Goal: Entertainment & Leisure: Browse casually

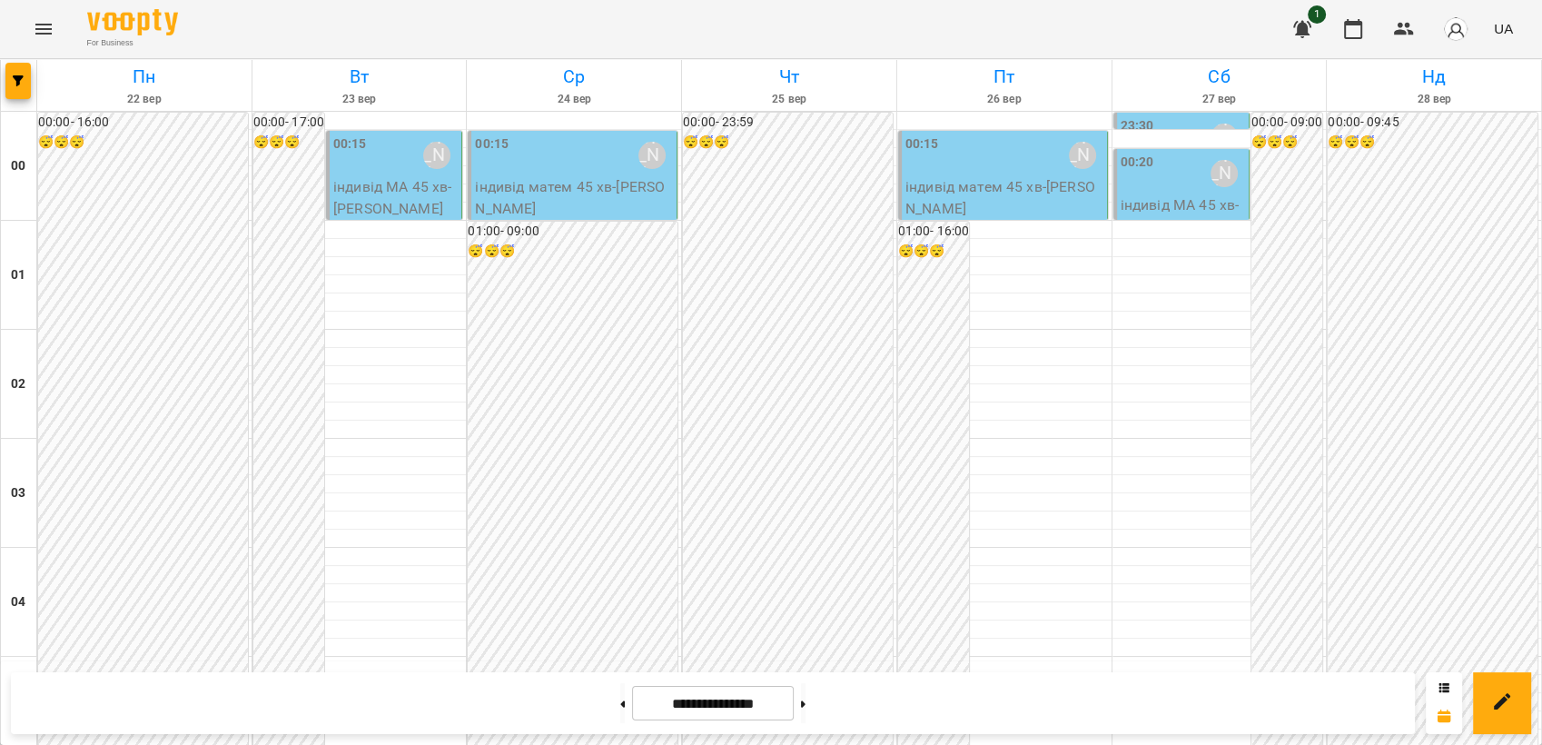
scroll to position [2063, 0]
click at [620, 703] on button at bounding box center [622, 703] width 5 height 40
type input "**********"
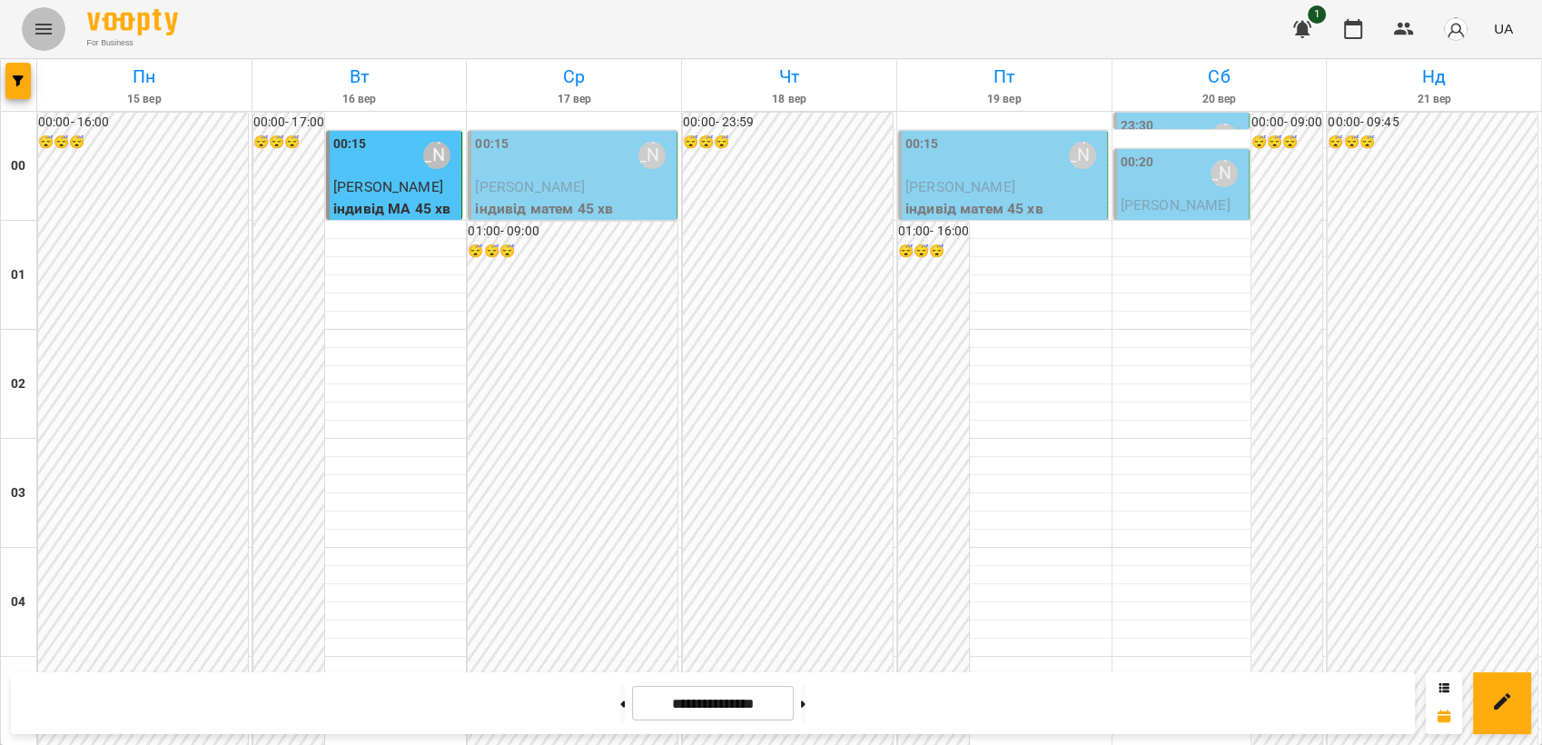
click at [44, 36] on icon "Menu" at bounding box center [44, 29] width 22 height 22
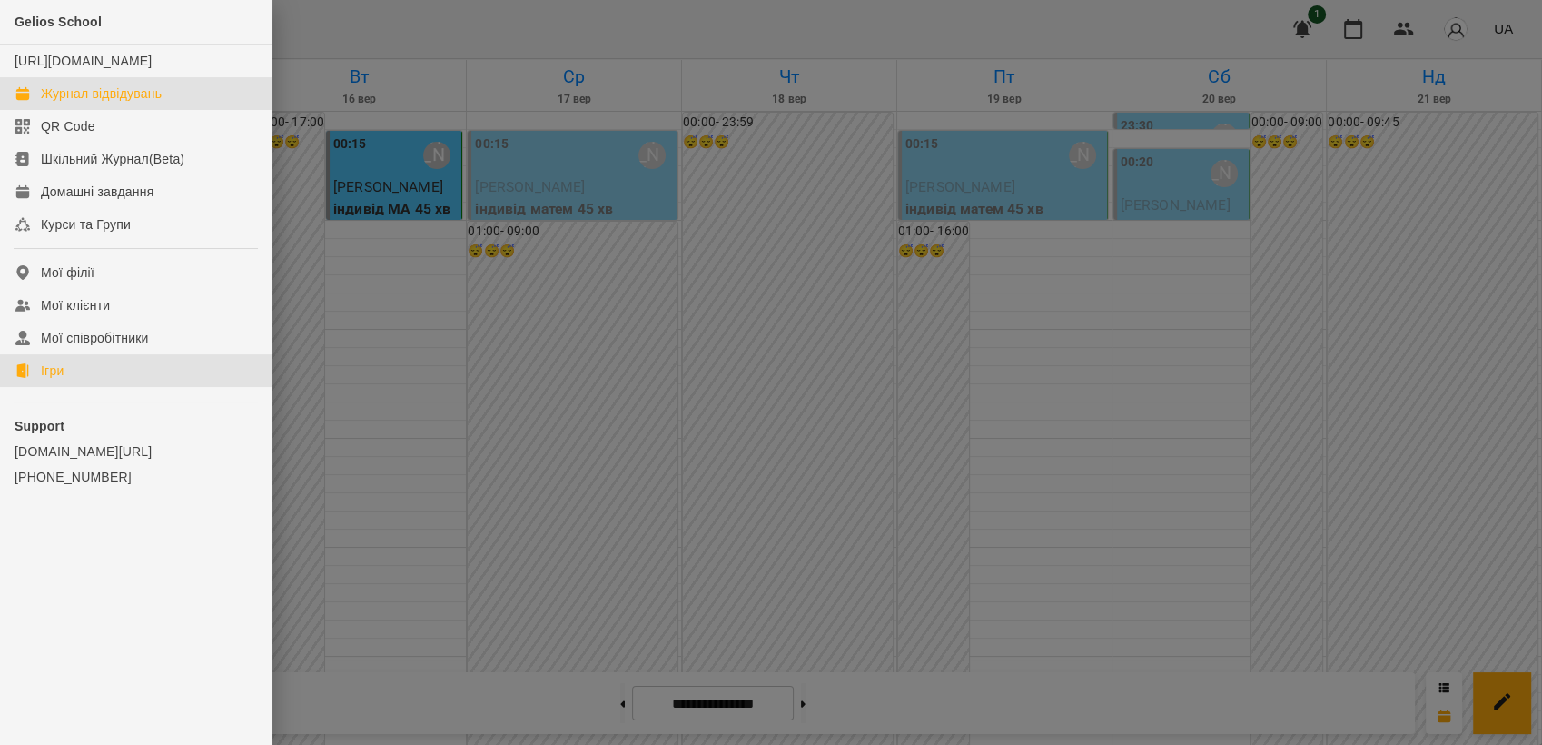
click at [88, 387] on link "Ігри" at bounding box center [135, 370] width 271 height 33
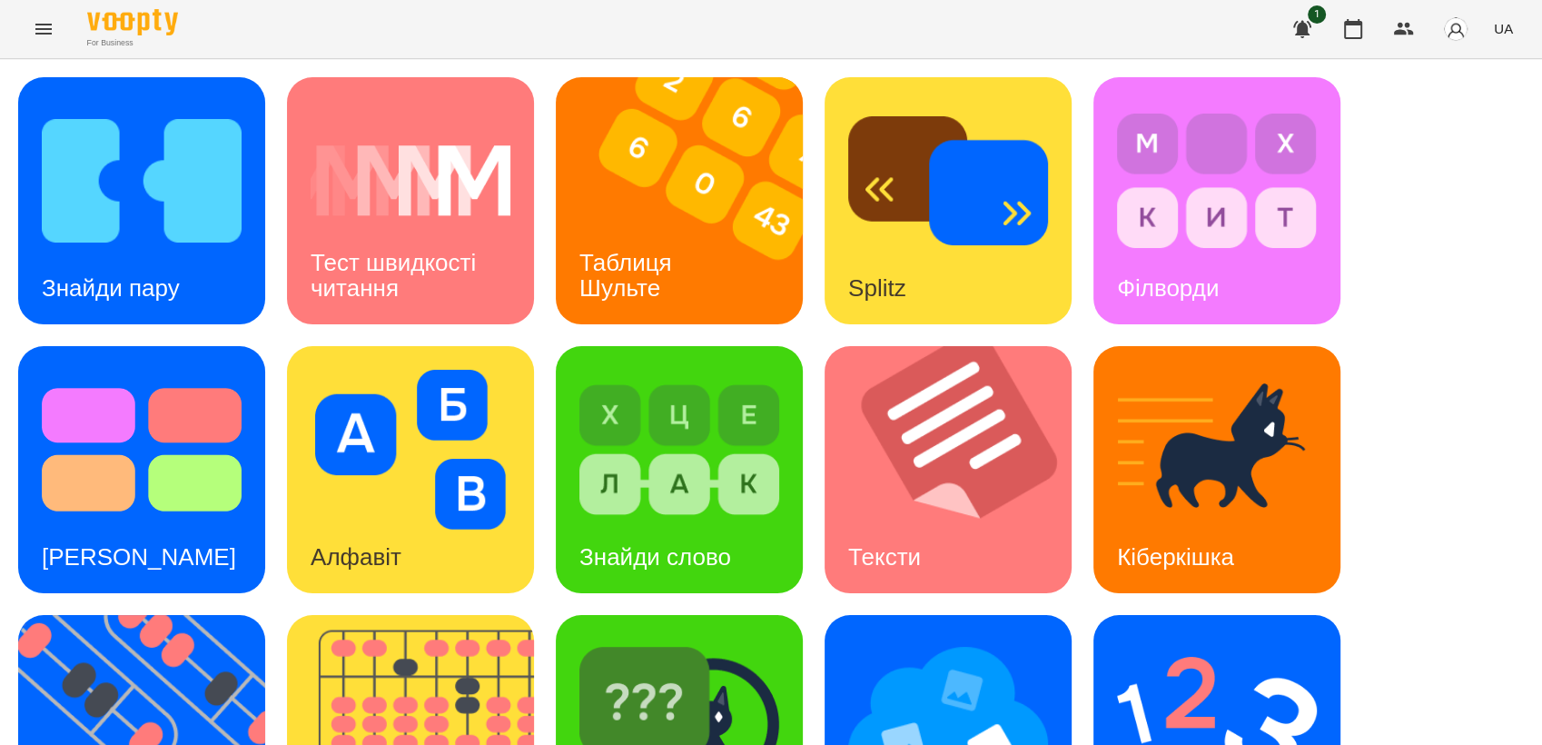
scroll to position [302, 0]
click at [101, 615] on img at bounding box center [153, 738] width 270 height 247
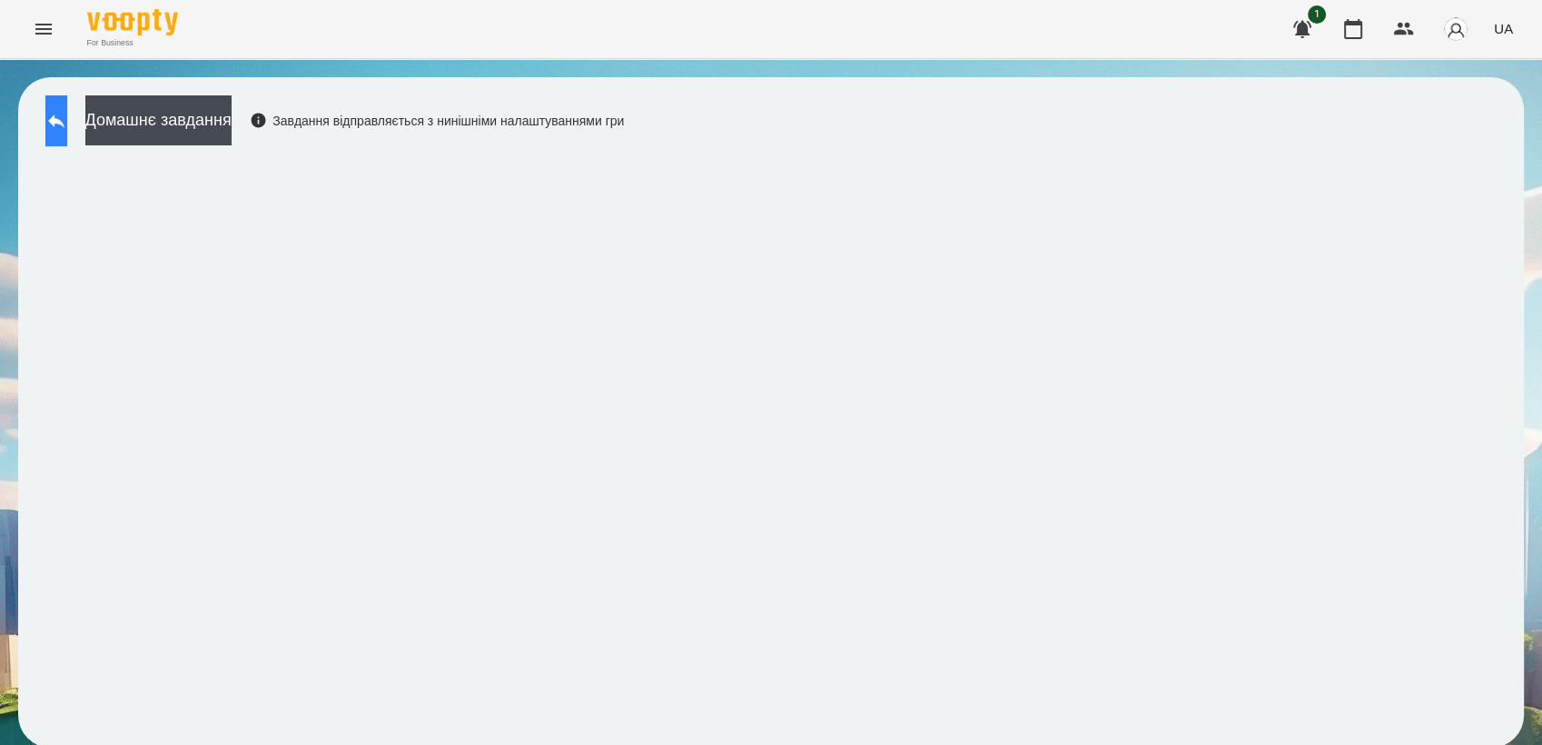
click at [67, 118] on icon at bounding box center [56, 121] width 22 height 22
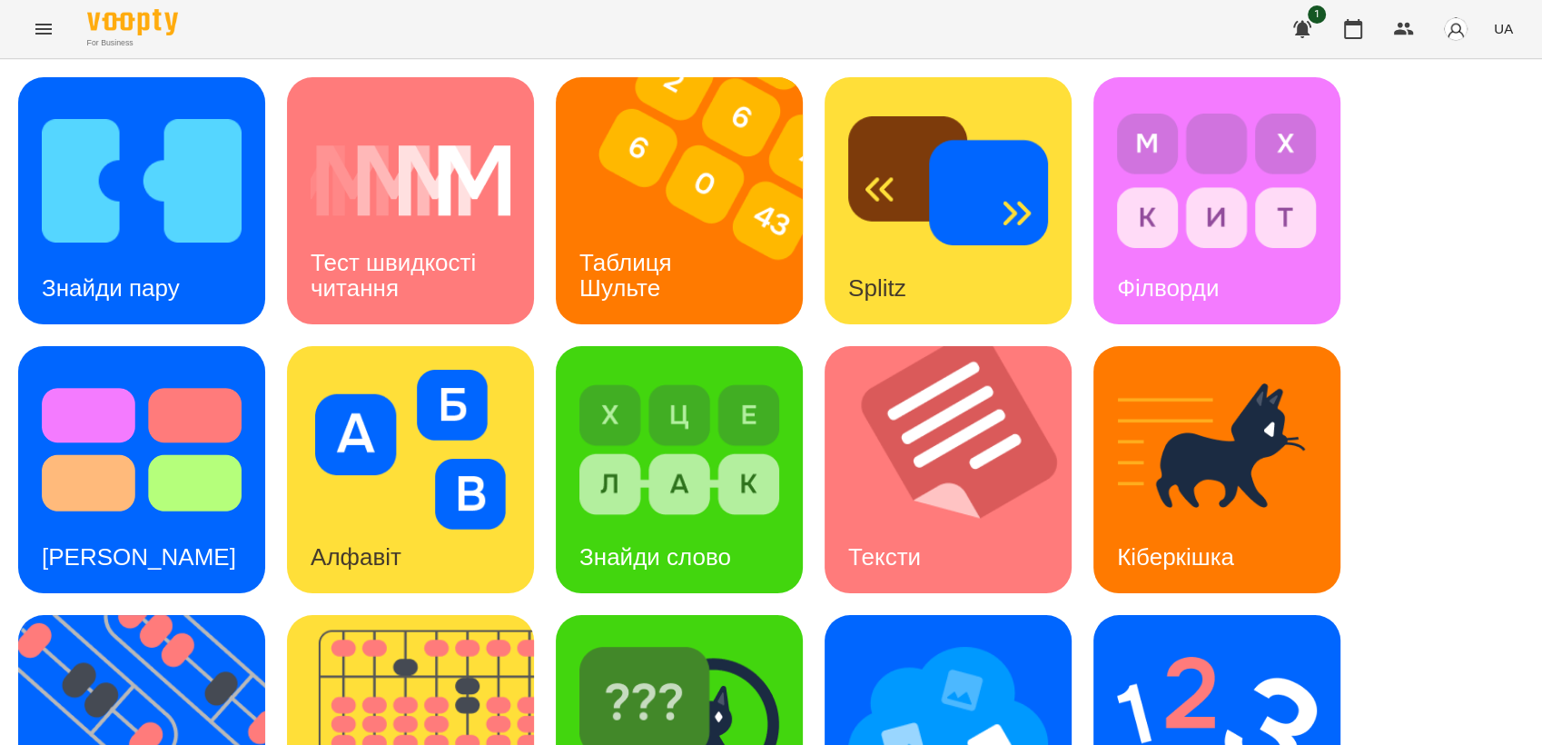
scroll to position [302, 0]
click at [1153, 638] on img at bounding box center [1217, 718] width 200 height 160
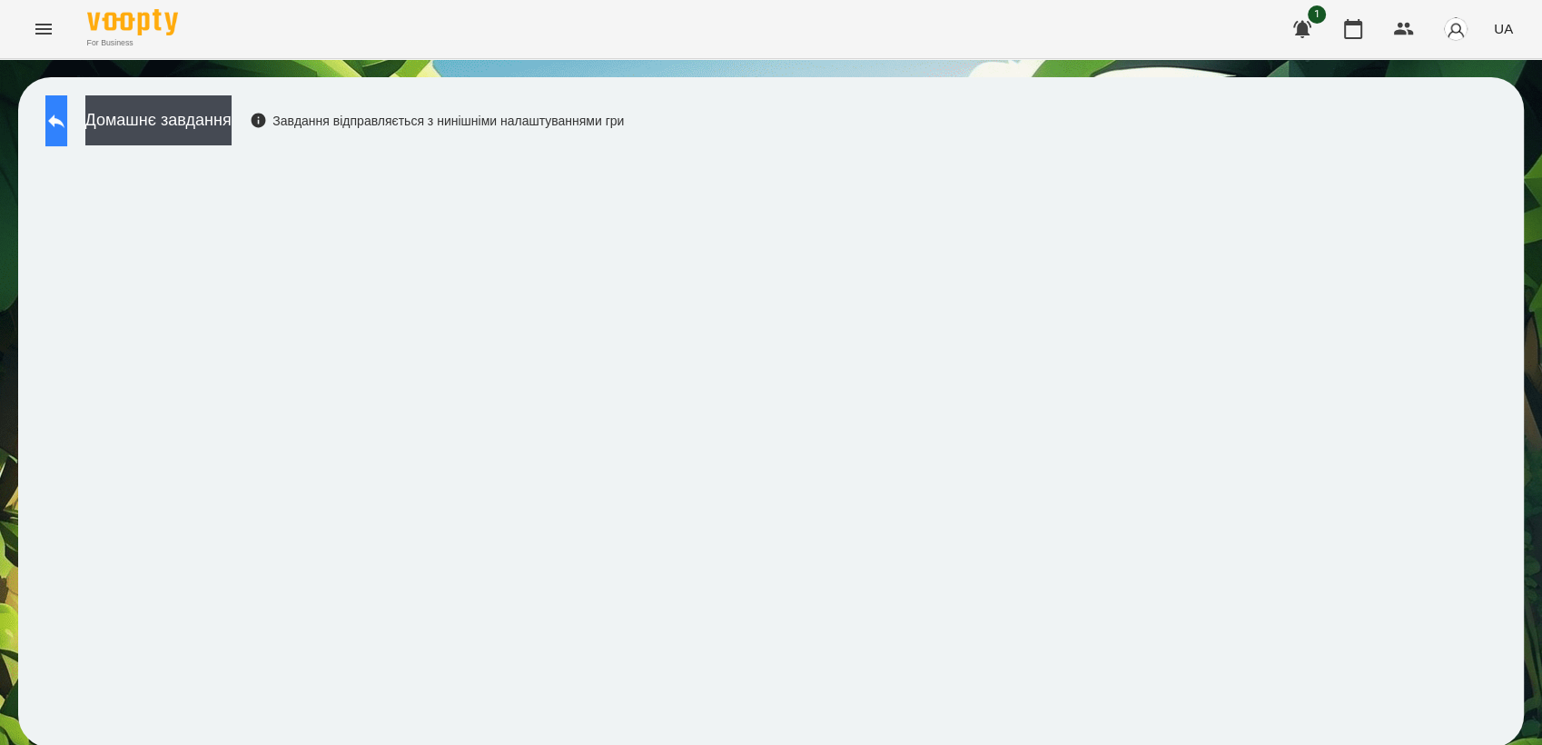
click at [58, 121] on button at bounding box center [56, 120] width 22 height 51
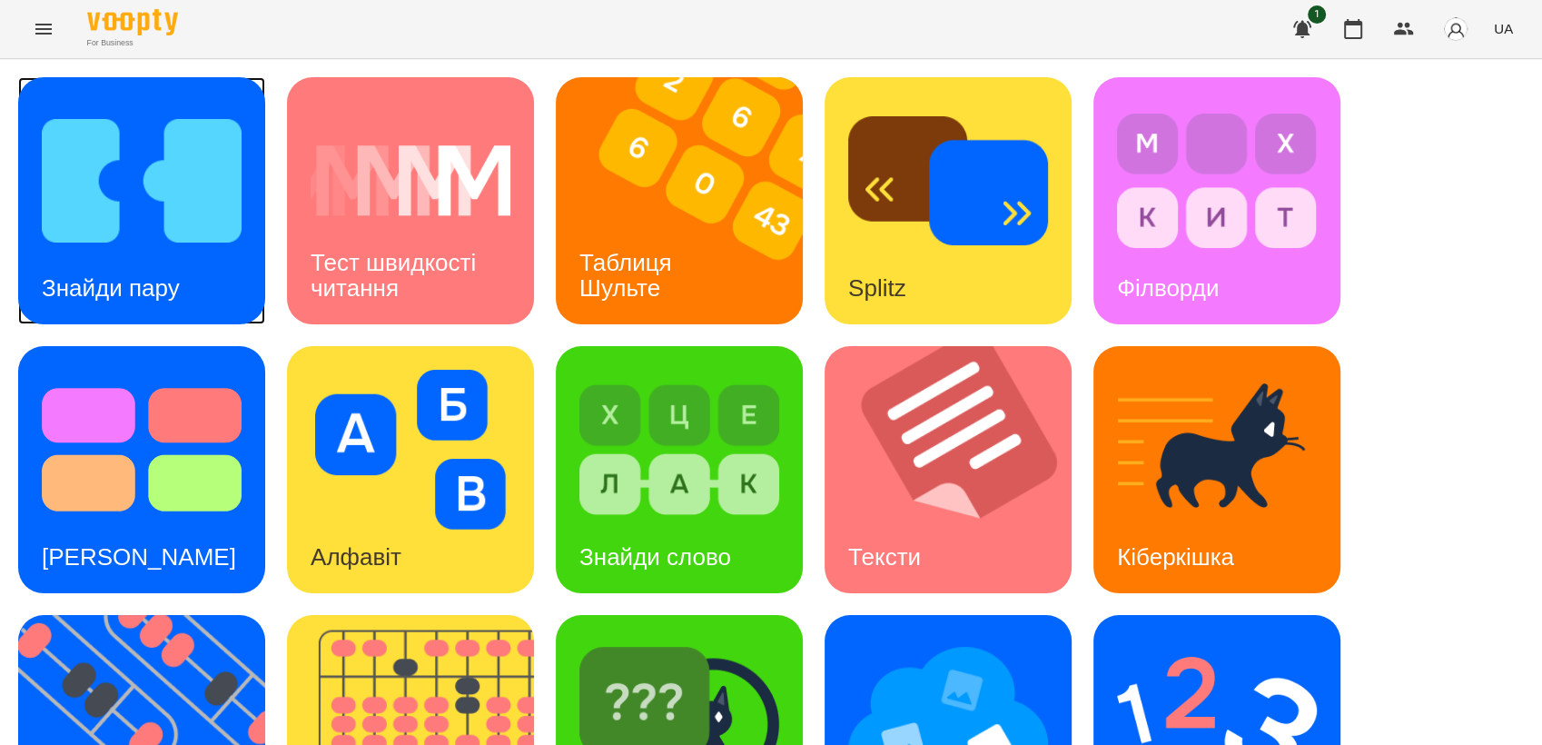
click at [133, 207] on img at bounding box center [142, 181] width 200 height 160
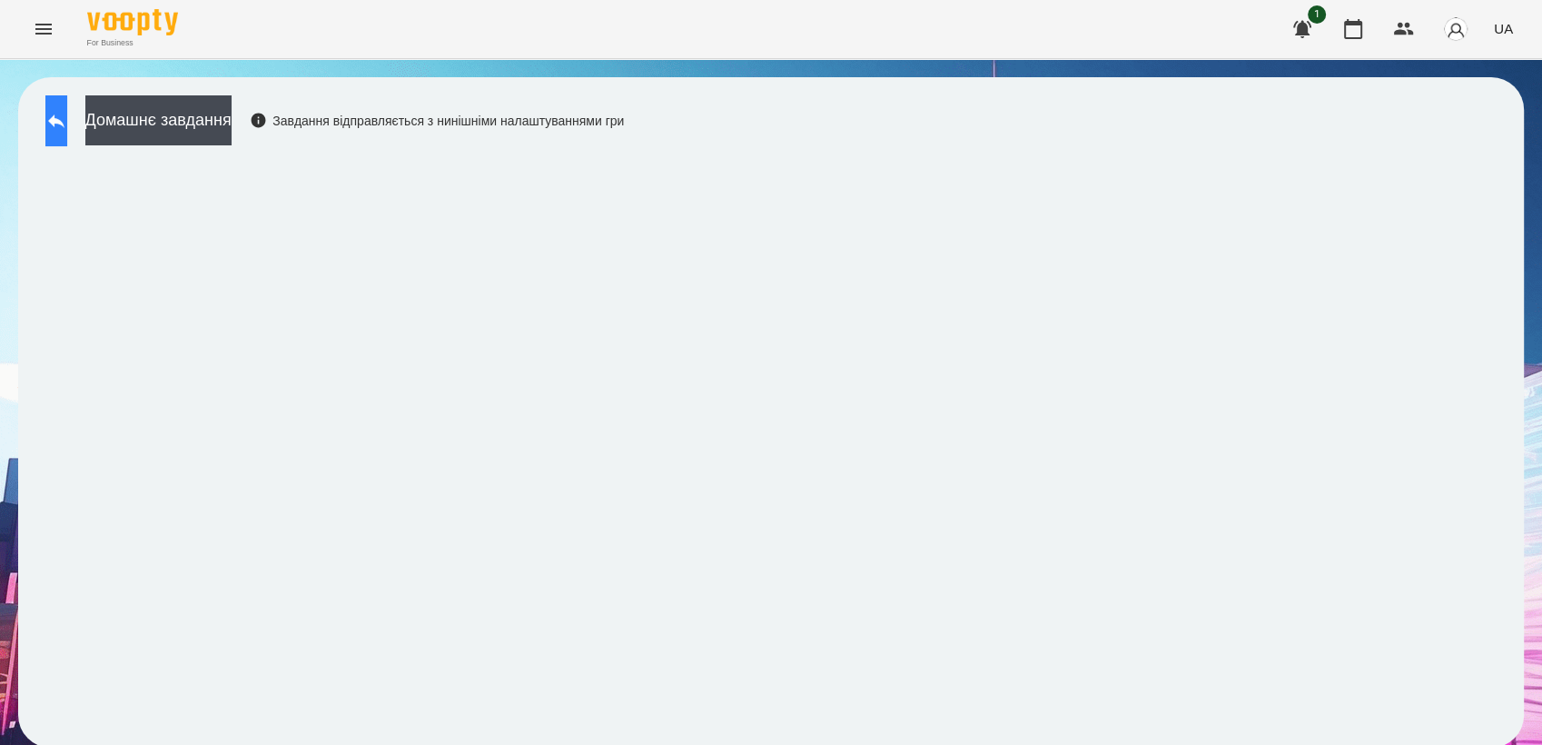
click at [64, 120] on icon at bounding box center [56, 121] width 16 height 14
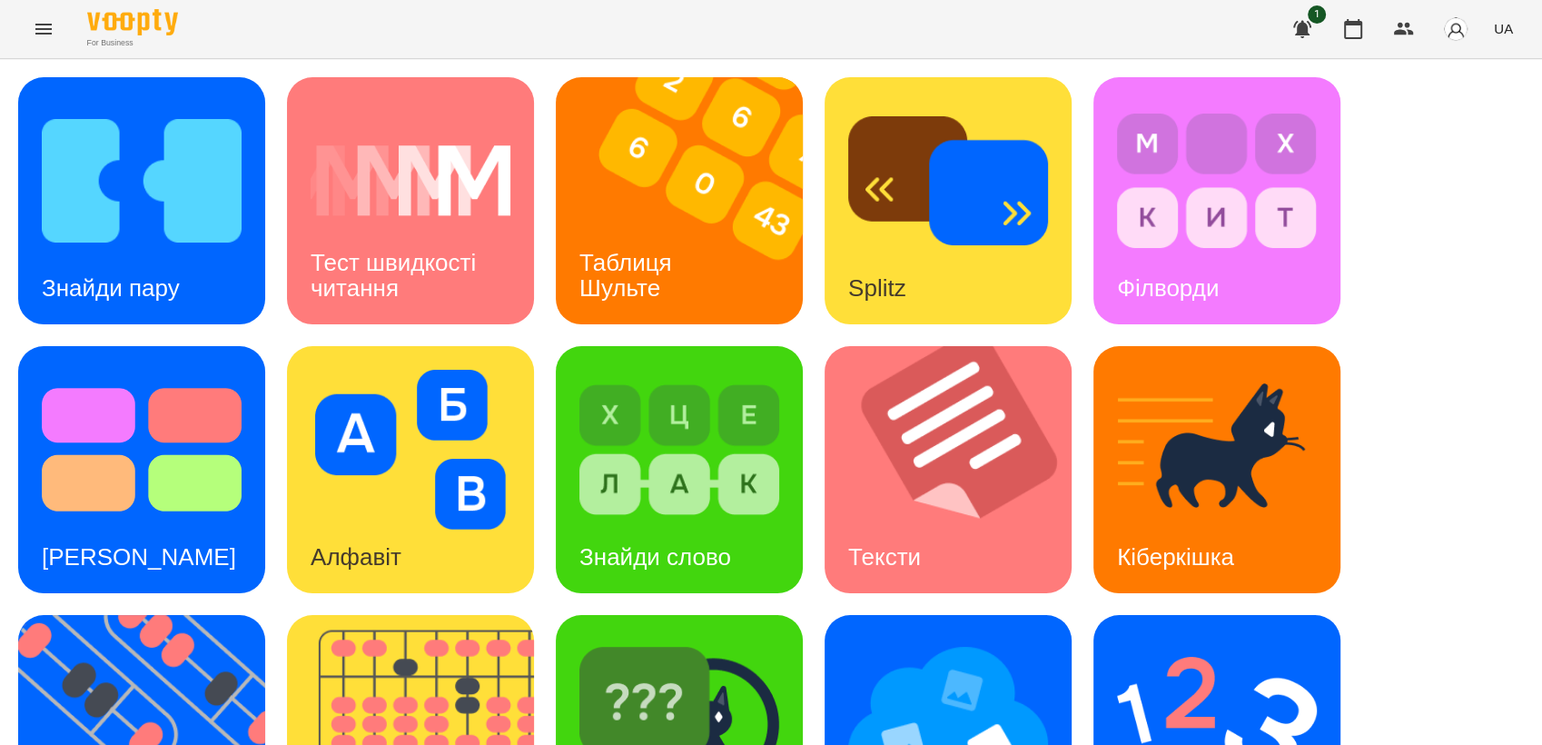
scroll to position [302, 0]
click at [861, 638] on img at bounding box center [948, 718] width 200 height 160
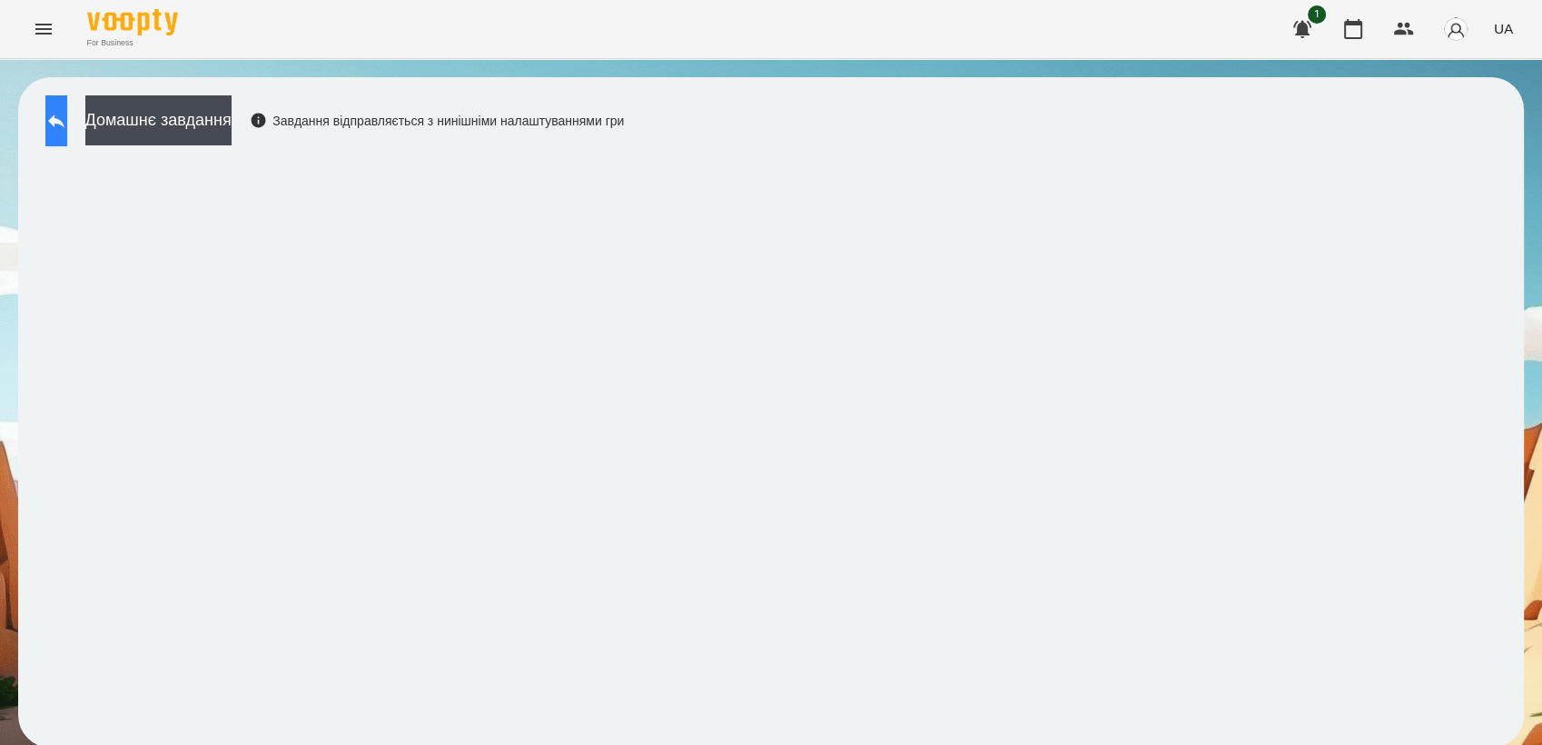
click at [67, 113] on icon at bounding box center [56, 121] width 22 height 22
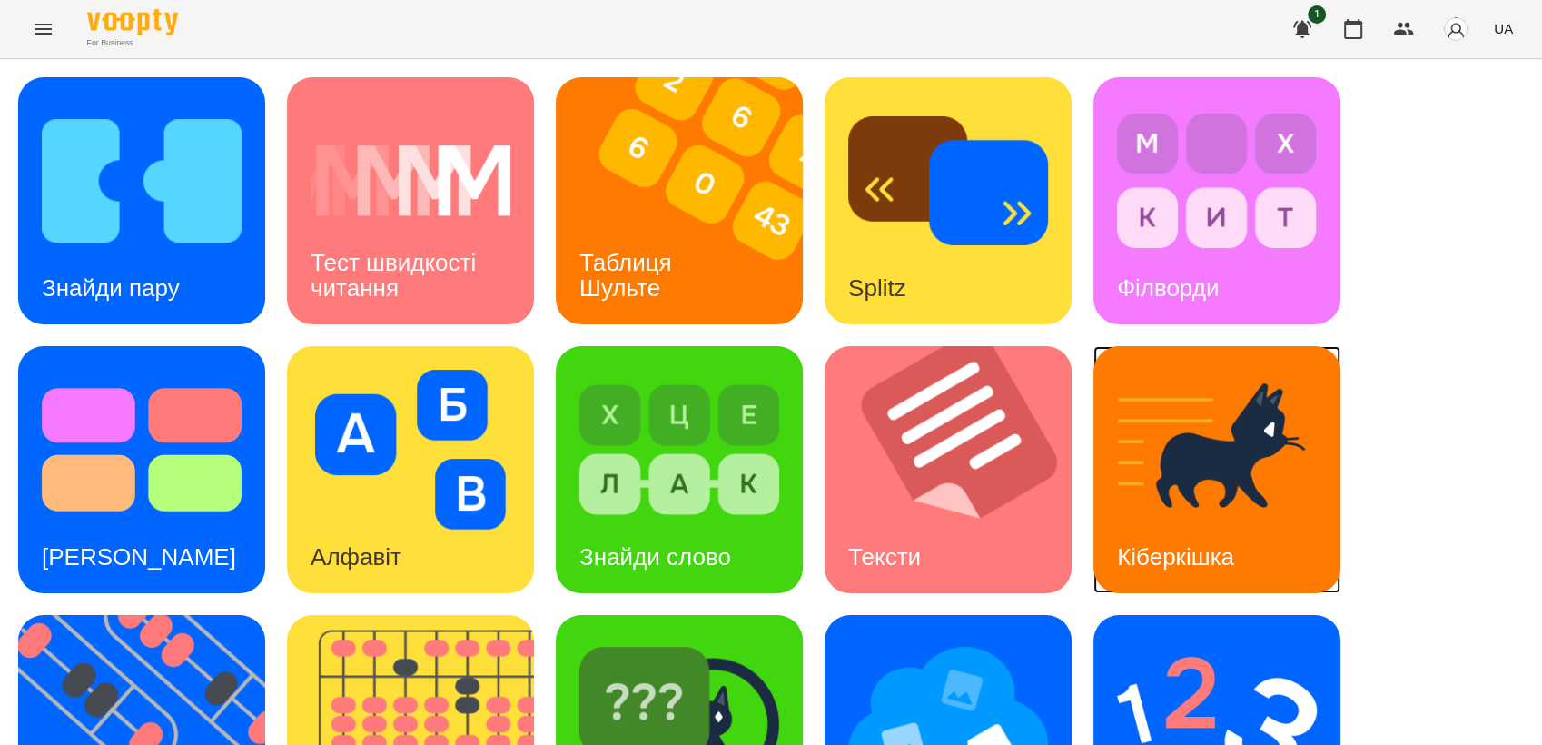
click at [1186, 494] on img at bounding box center [1217, 450] width 200 height 160
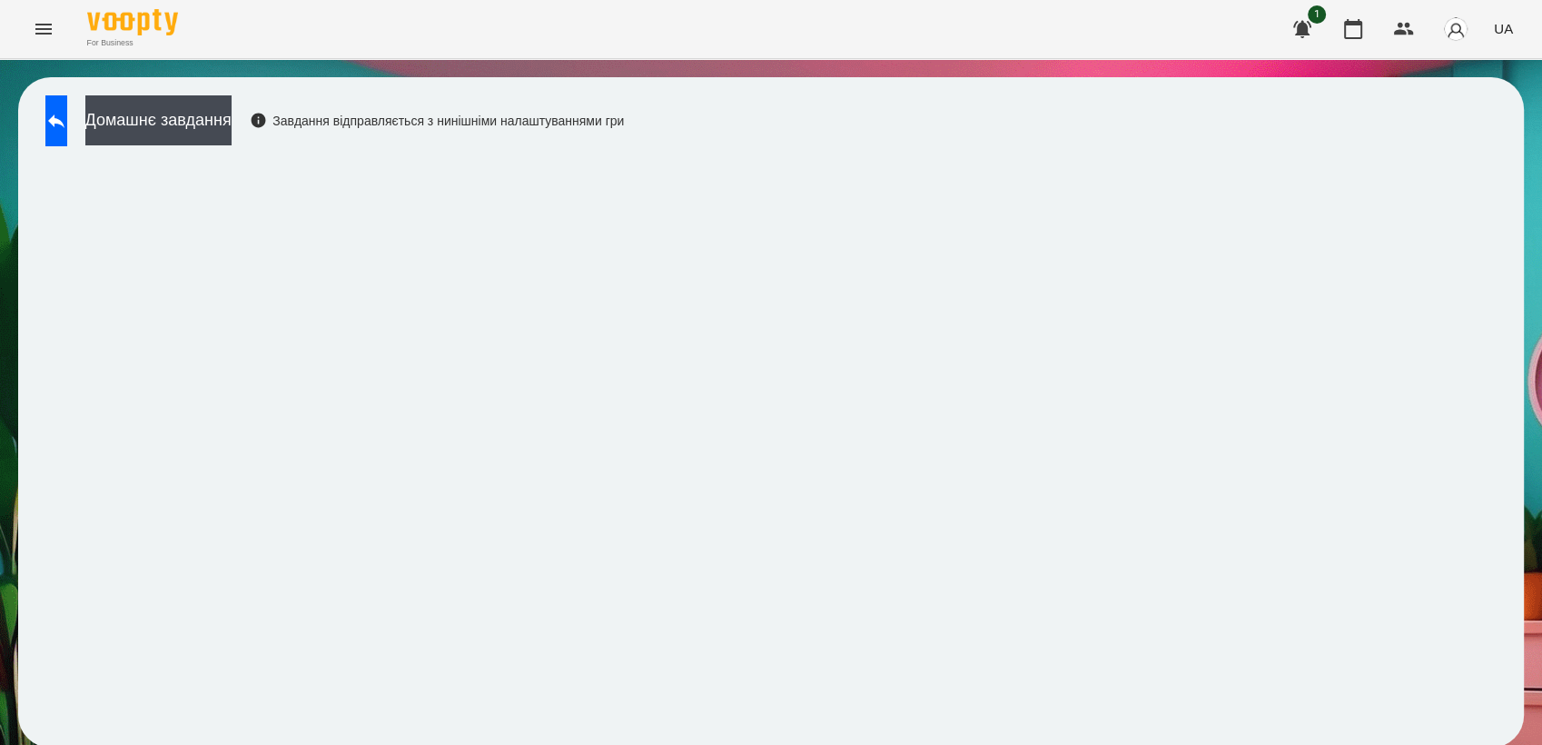
click at [4, 539] on div "Домашнє завдання Завдання відправляється з нинішніми налаштуваннями гри" at bounding box center [771, 412] width 1542 height 706
click at [67, 127] on icon at bounding box center [56, 121] width 22 height 22
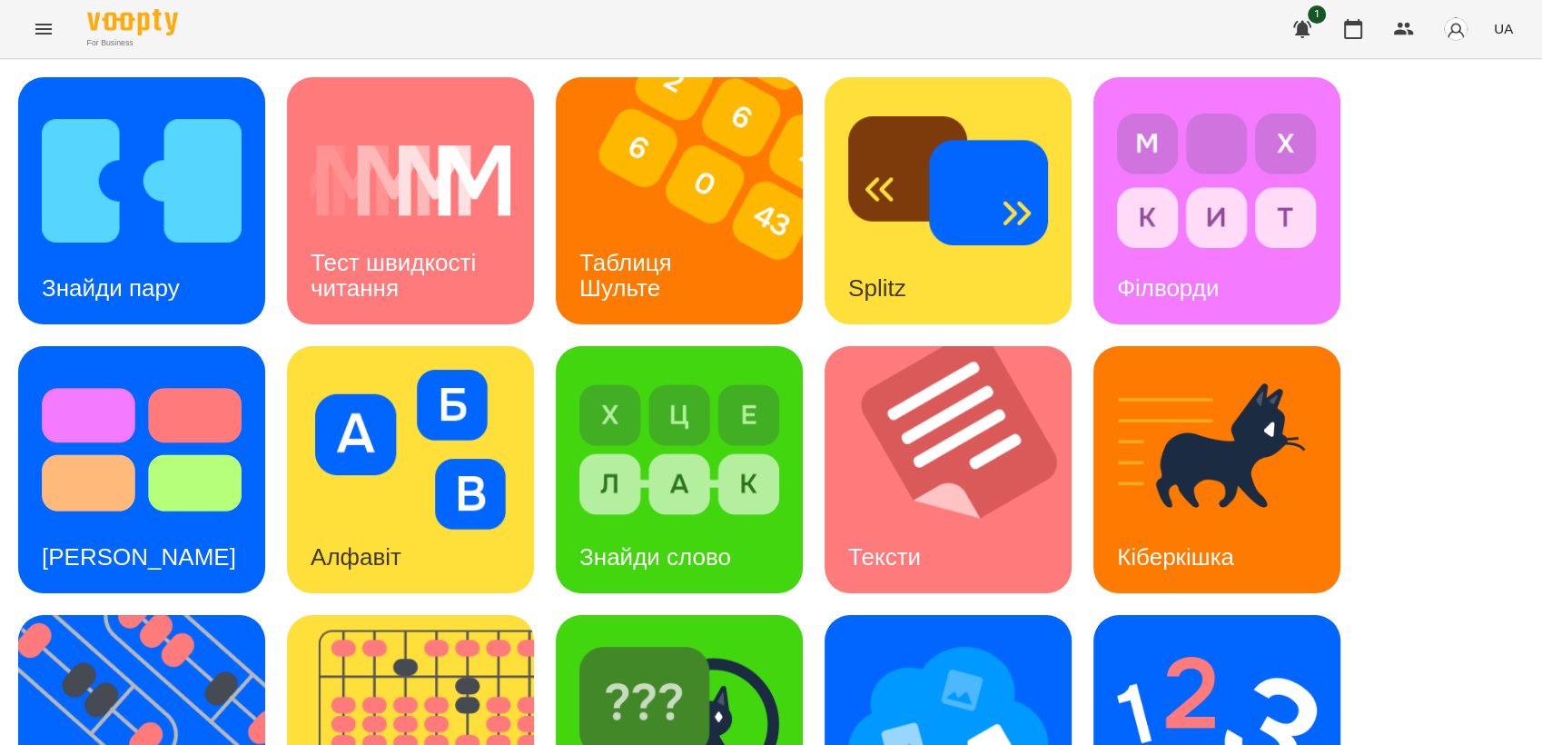
scroll to position [403, 0]
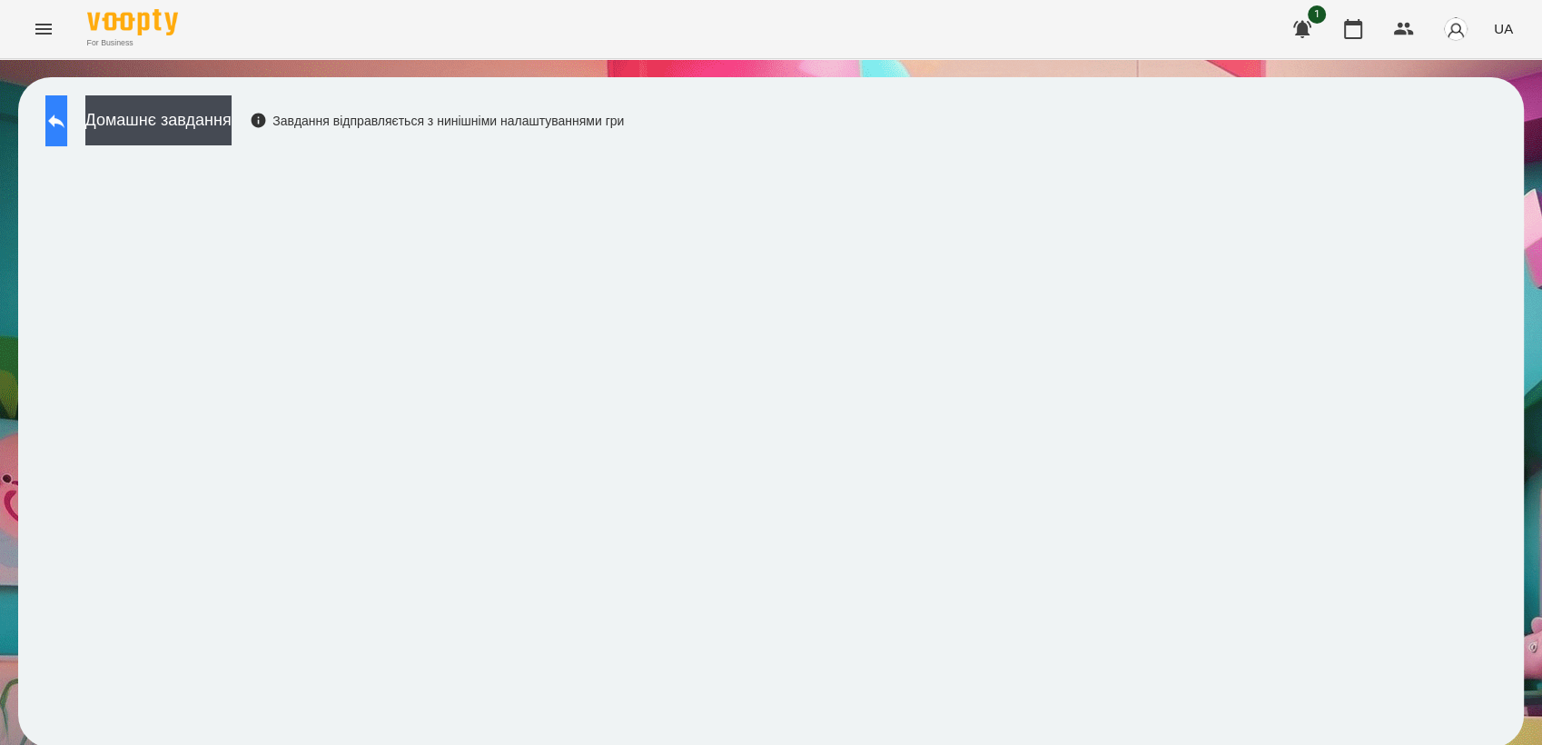
click at [67, 134] on button at bounding box center [56, 120] width 22 height 51
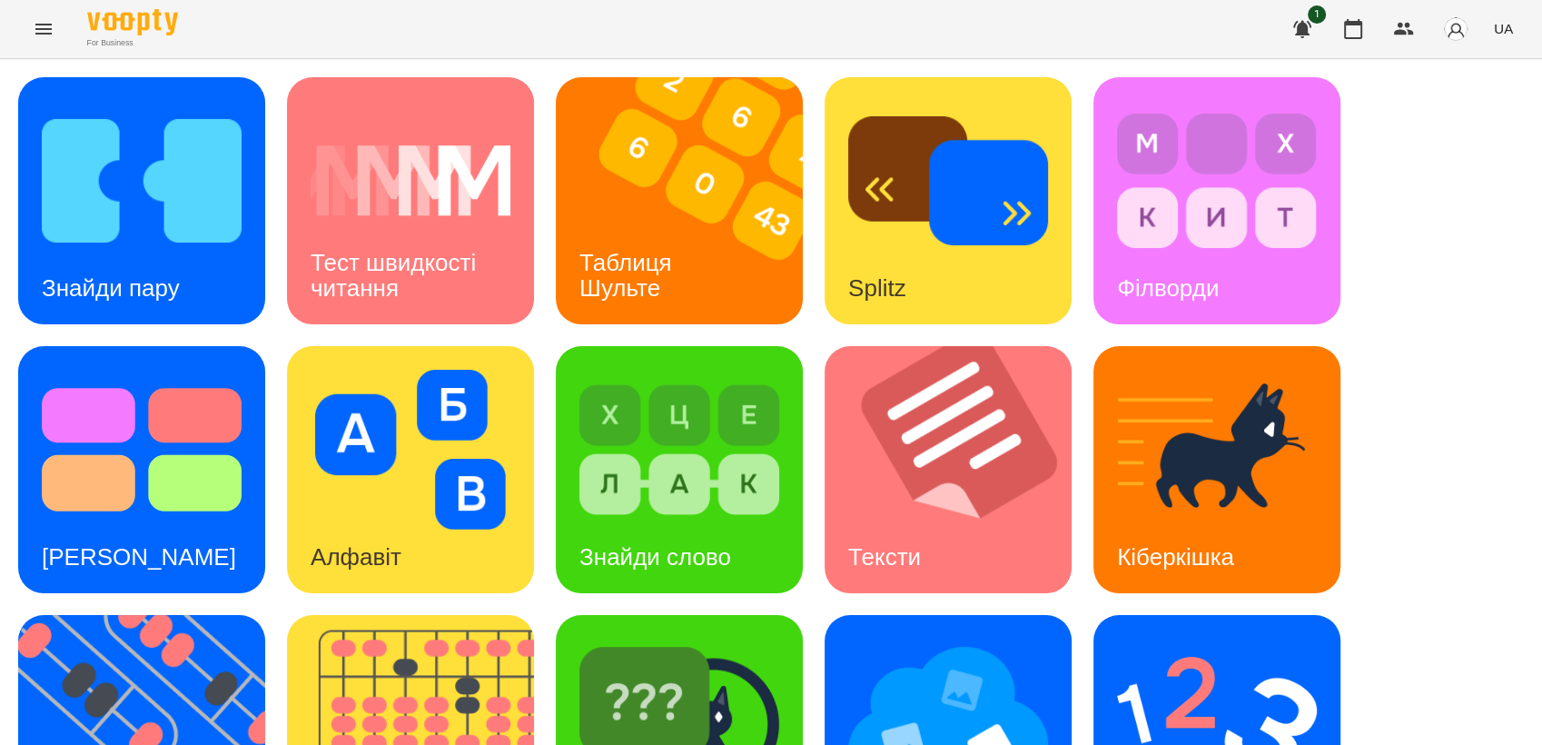
scroll to position [202, 0]
click at [1183, 638] on img at bounding box center [1217, 718] width 200 height 160
